Goal: Transaction & Acquisition: Obtain resource

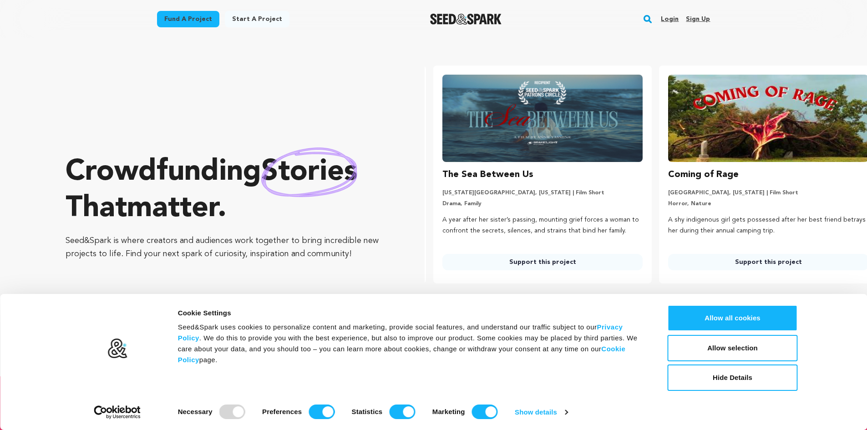
scroll to position [0, 233]
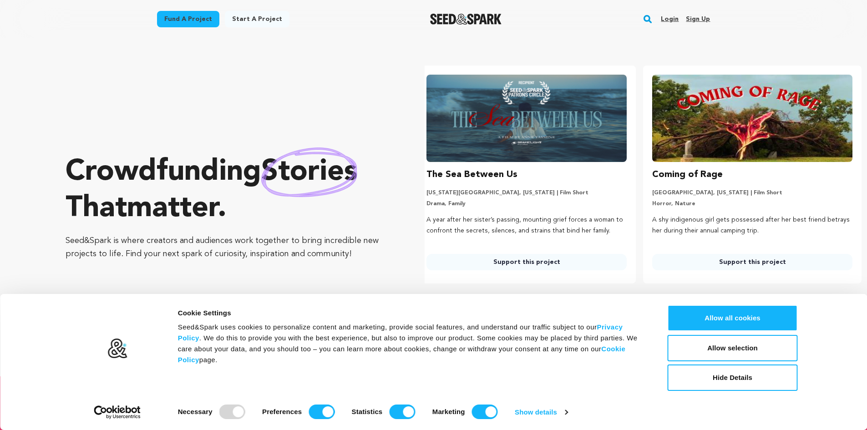
click at [189, 21] on link "Fund a project" at bounding box center [188, 19] width 62 height 16
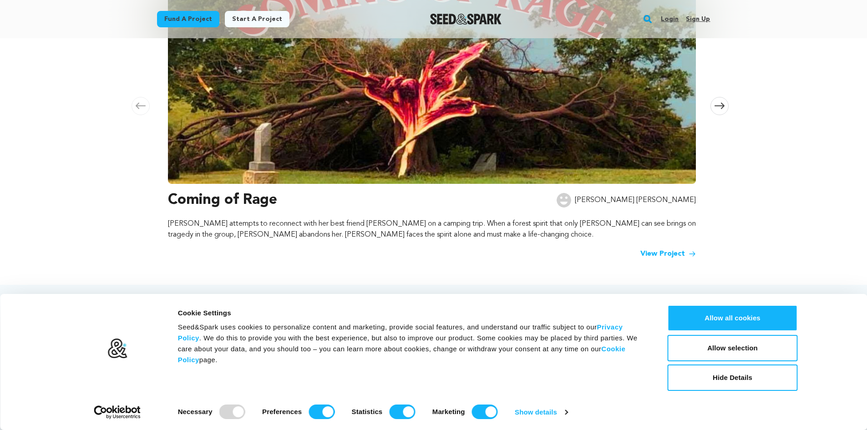
scroll to position [318, 0]
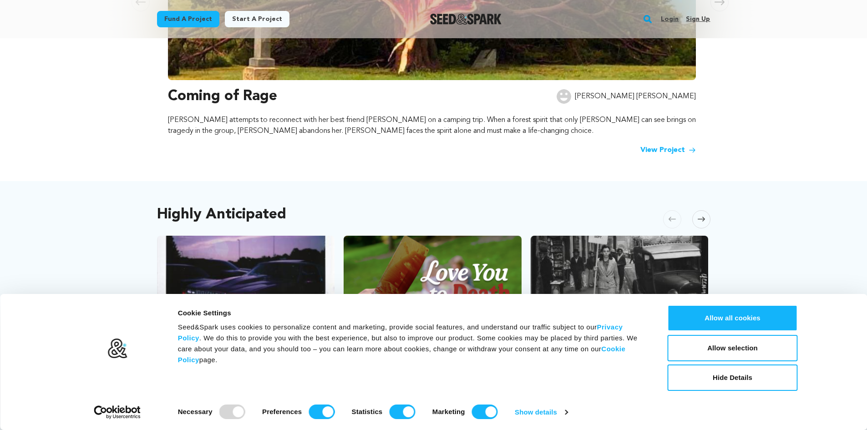
click at [654, 145] on link "View Project" at bounding box center [668, 150] width 56 height 11
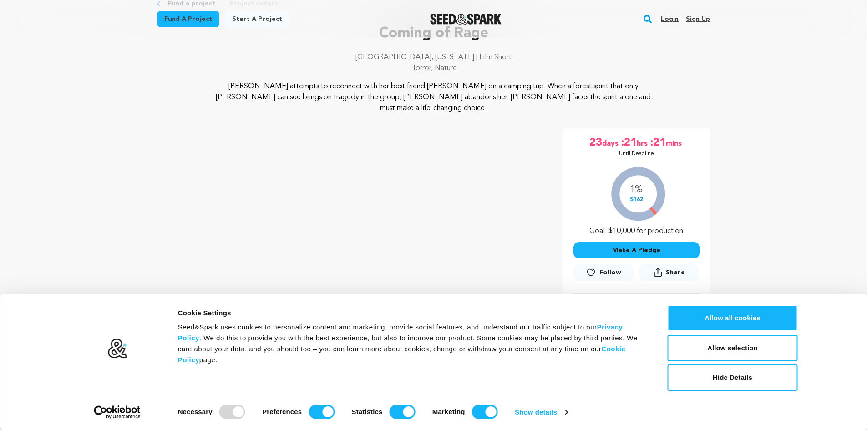
scroll to position [171, 0]
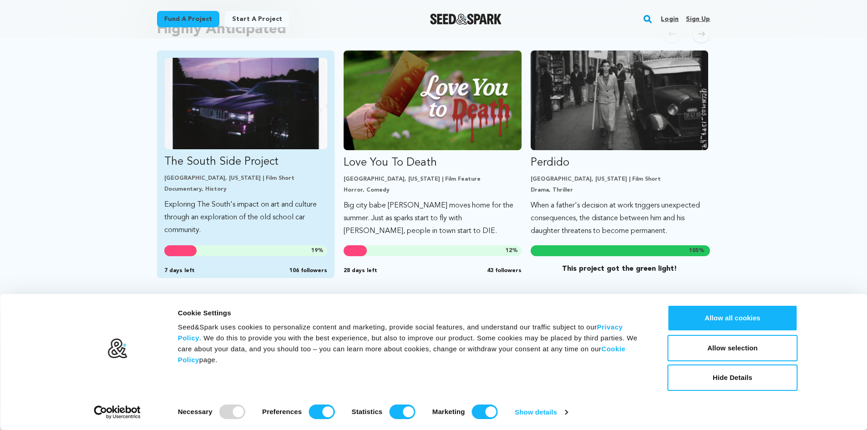
scroll to position [512, 0]
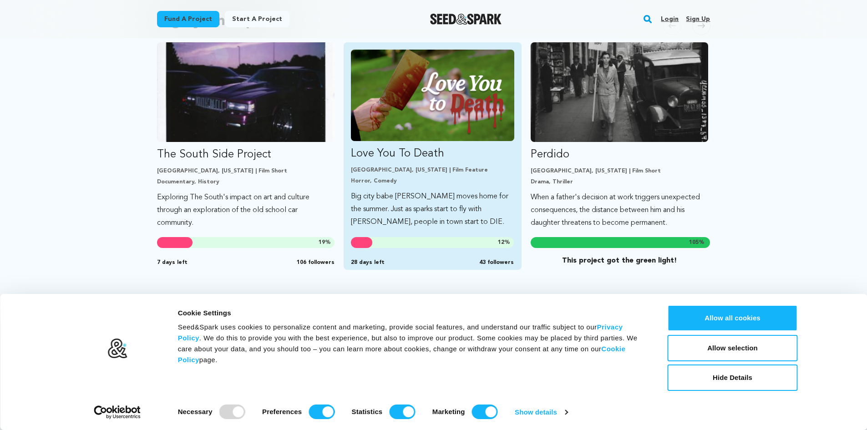
click at [396, 151] on p "Love You To Death" at bounding box center [432, 153] width 163 height 15
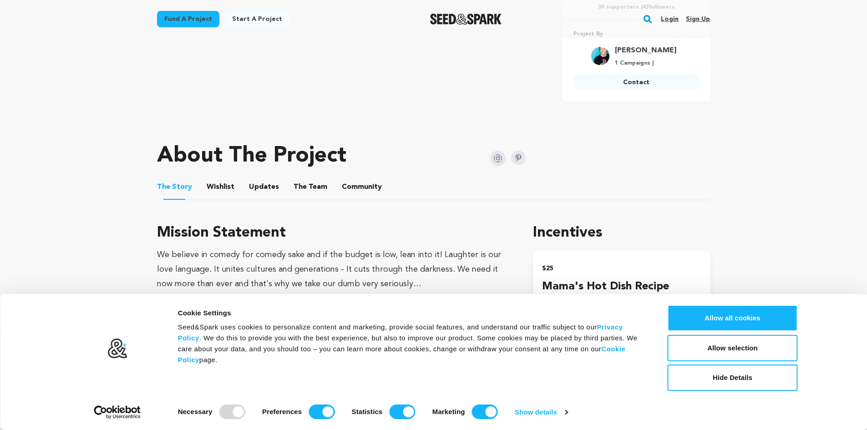
scroll to position [409, 0]
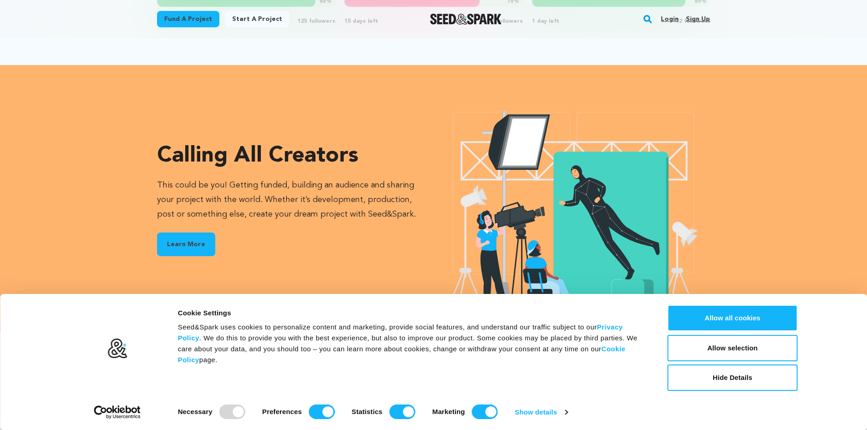
scroll to position [1050, 0]
